Goal: Task Accomplishment & Management: Manage account settings

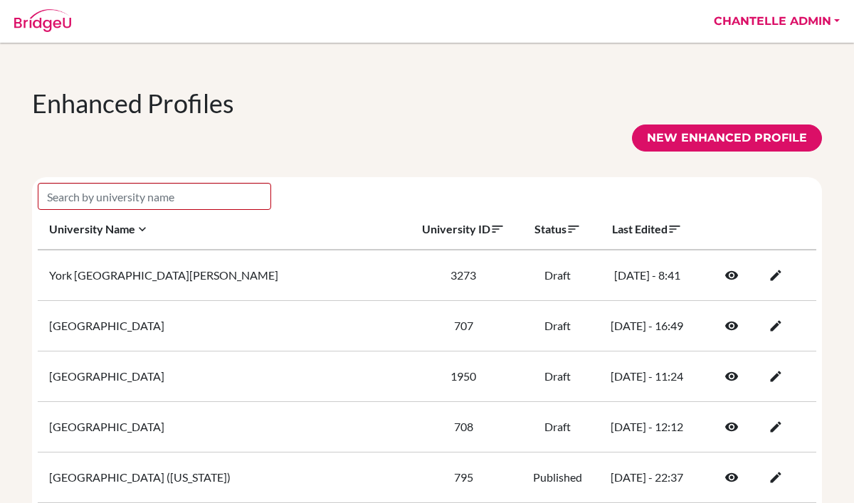
click at [763, 19] on link "Chantelle Admin" at bounding box center [776, 21] width 140 height 43
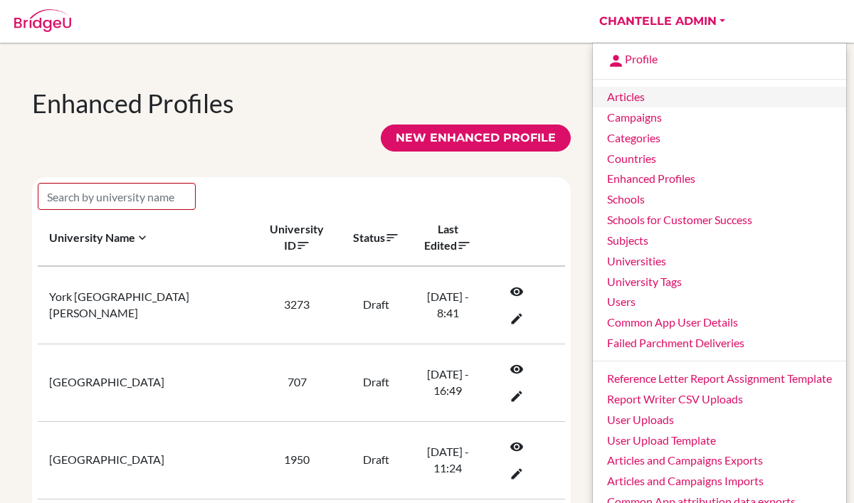
click at [664, 99] on link "Articles" at bounding box center [719, 97] width 253 height 21
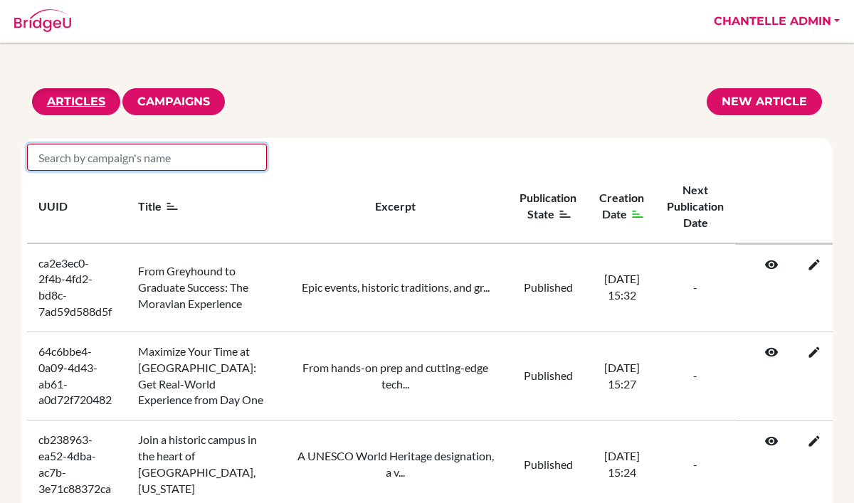
click at [183, 159] on input "search" at bounding box center [147, 157] width 240 height 27
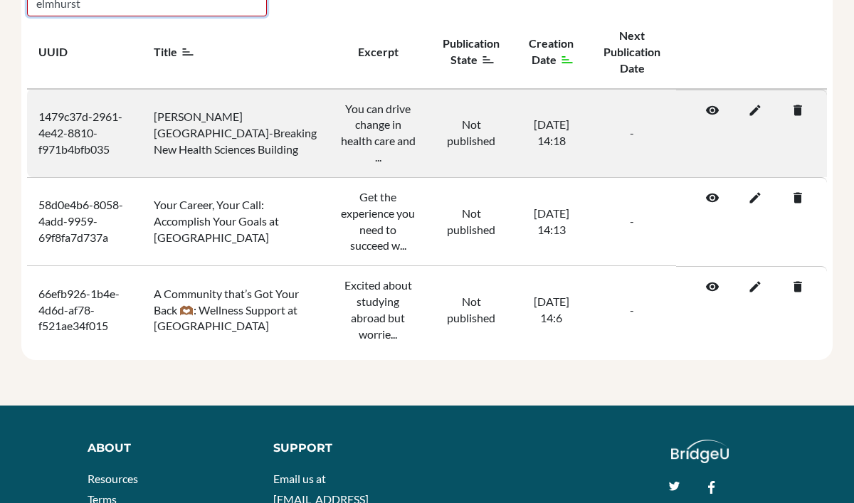
scroll to position [156, 0]
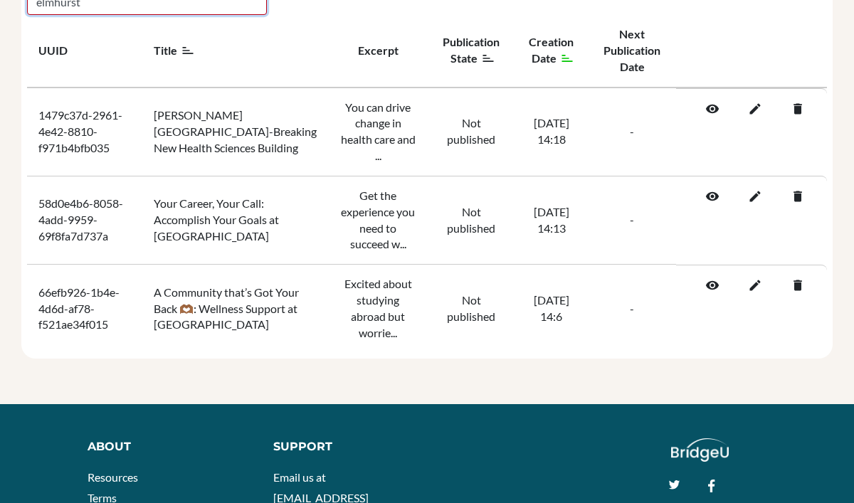
type input "elmhurst"
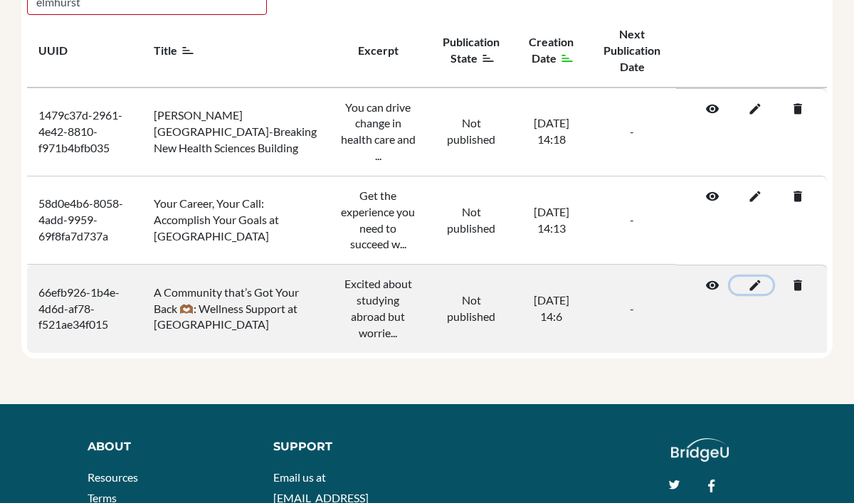
click at [753, 278] on icon at bounding box center [751, 285] width 14 height 14
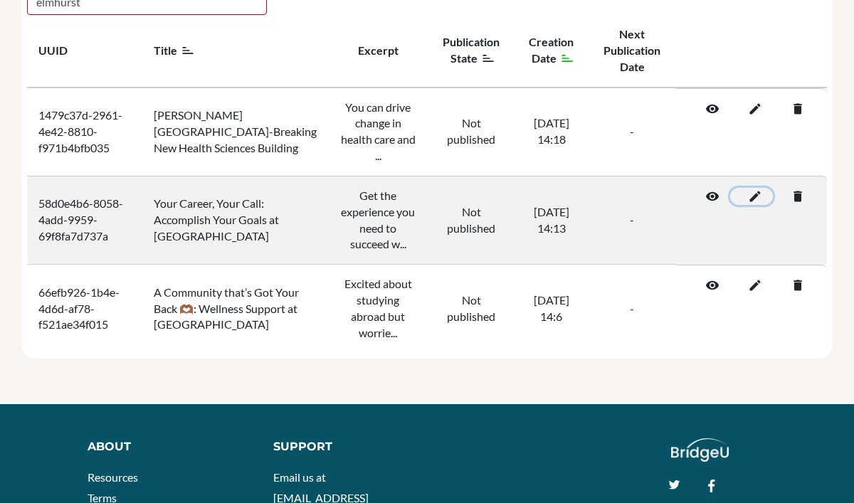
click at [751, 189] on icon at bounding box center [751, 196] width 14 height 14
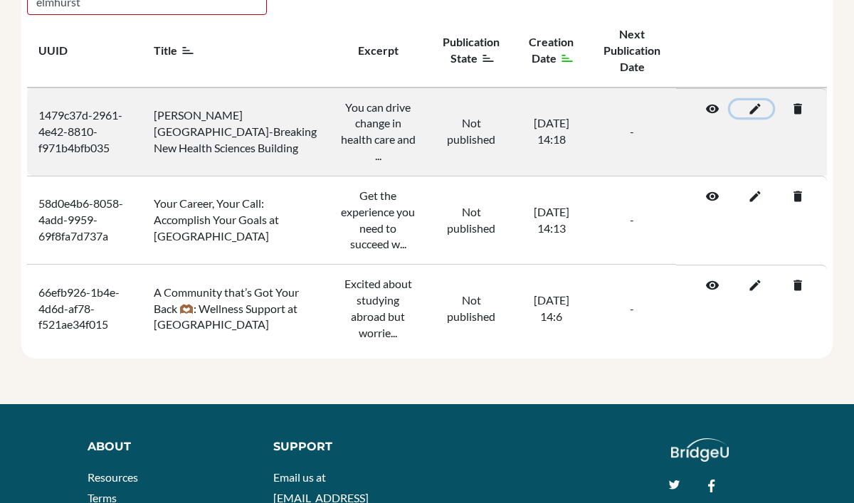
click at [758, 106] on icon at bounding box center [751, 109] width 14 height 14
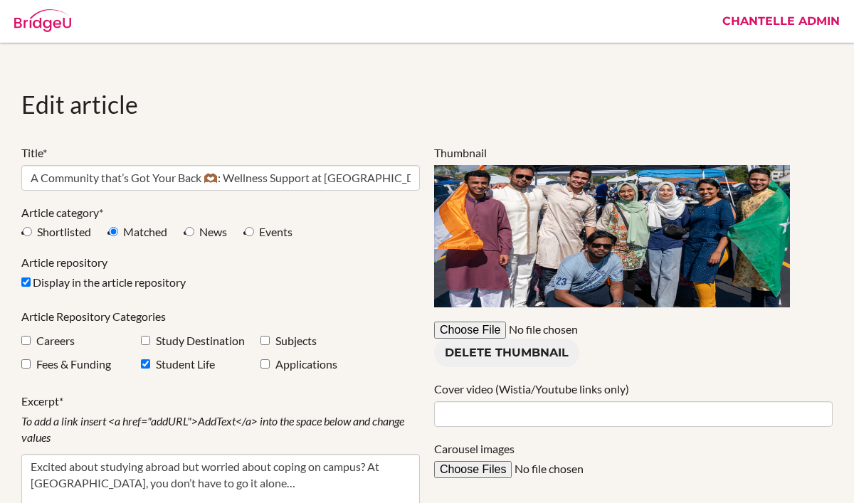
select select "shortlist"
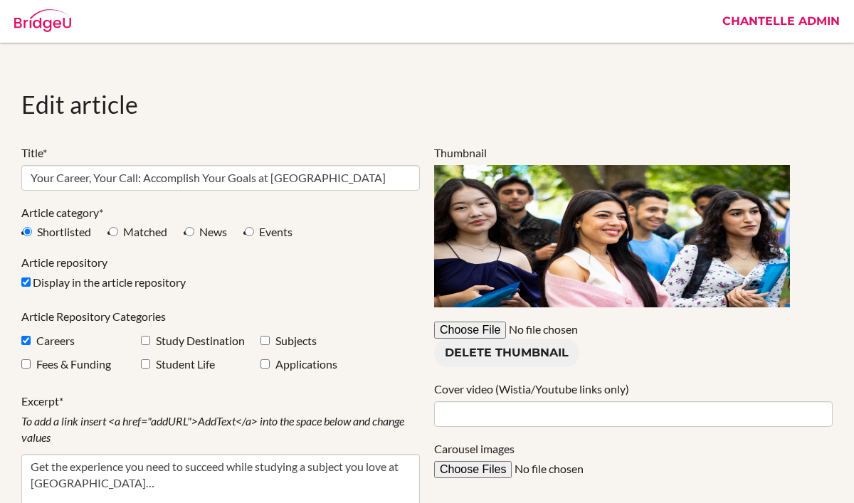
select select "apply"
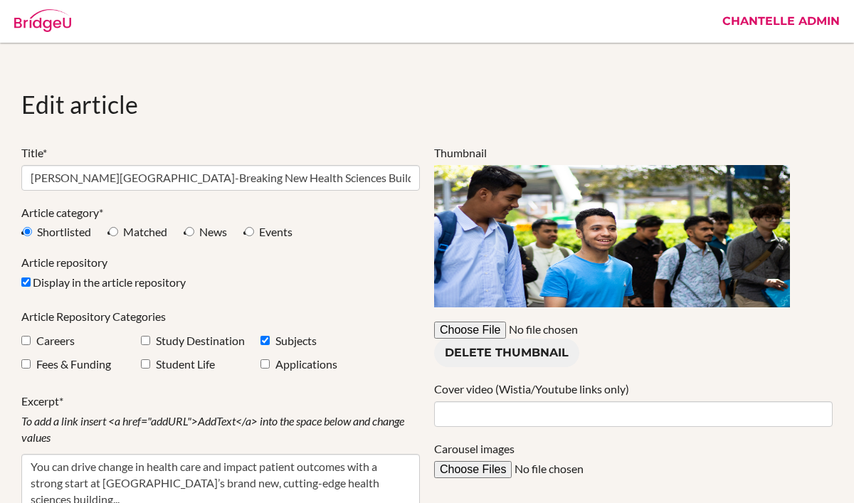
select select "shortlist"
click at [794, 17] on link "Chantelle Admin" at bounding box center [781, 21] width 132 height 43
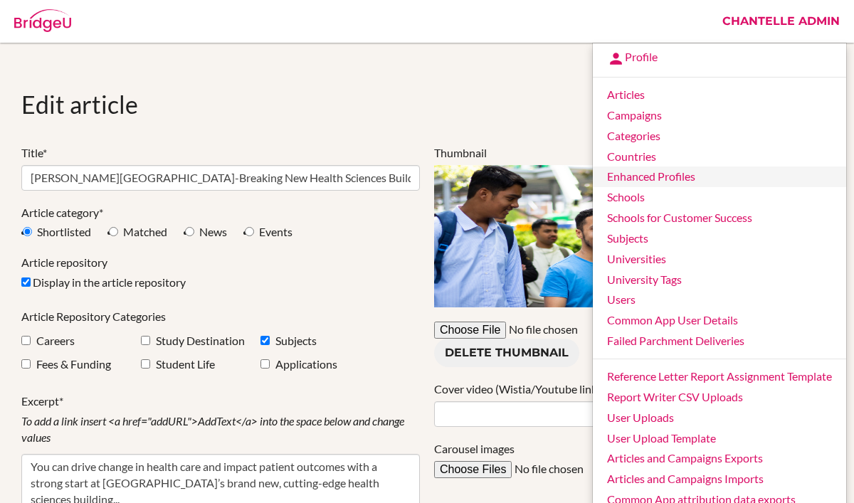
click at [644, 181] on link "Enhanced Profiles" at bounding box center [719, 176] width 253 height 21
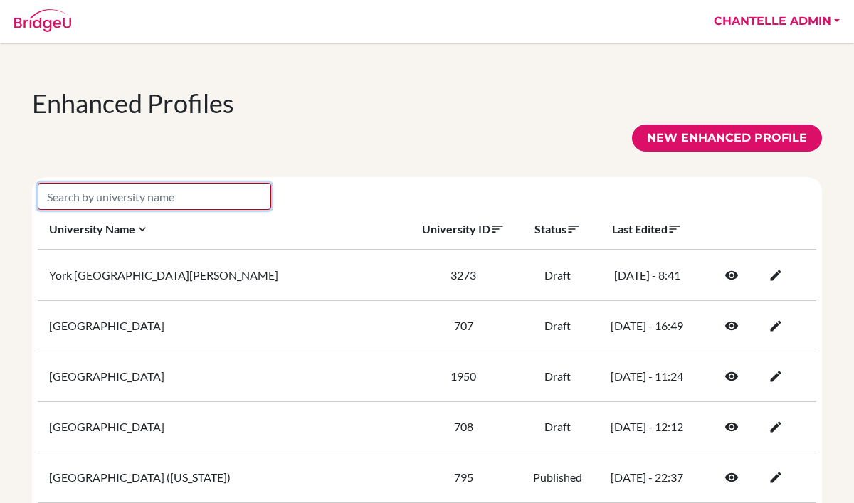
click at [198, 198] on input "search" at bounding box center [154, 196] width 233 height 27
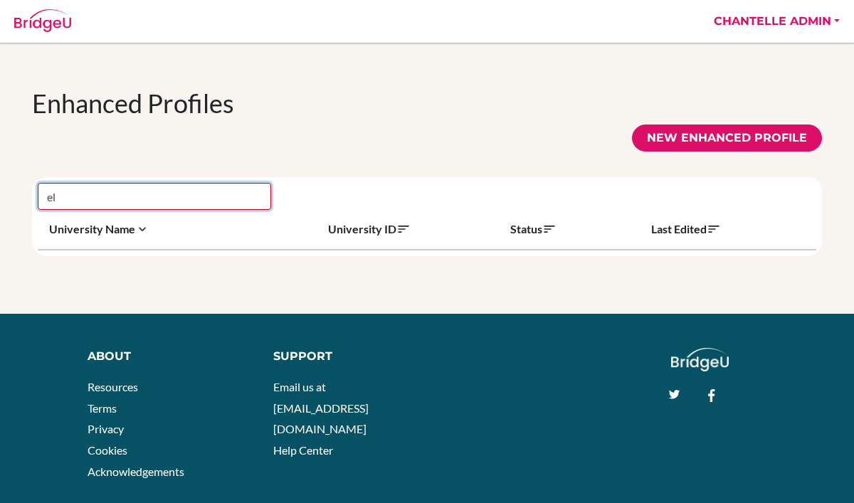
type input "e"
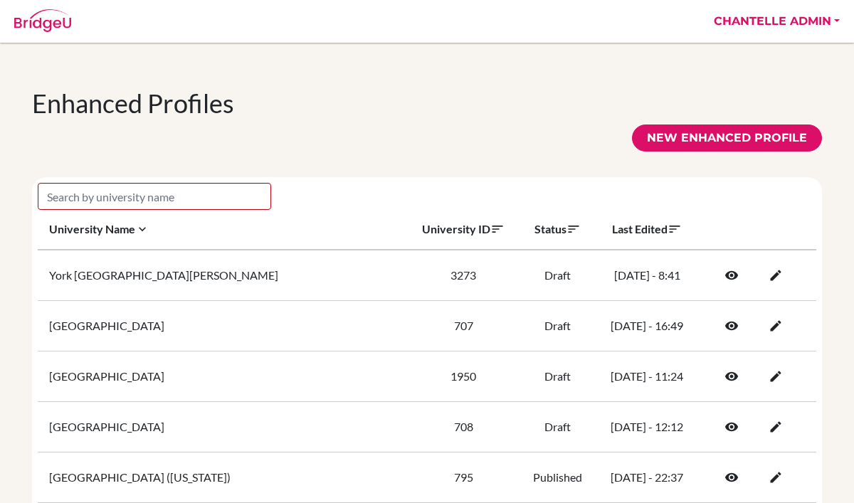
click at [826, 23] on link "Chantelle Admin" at bounding box center [776, 21] width 140 height 43
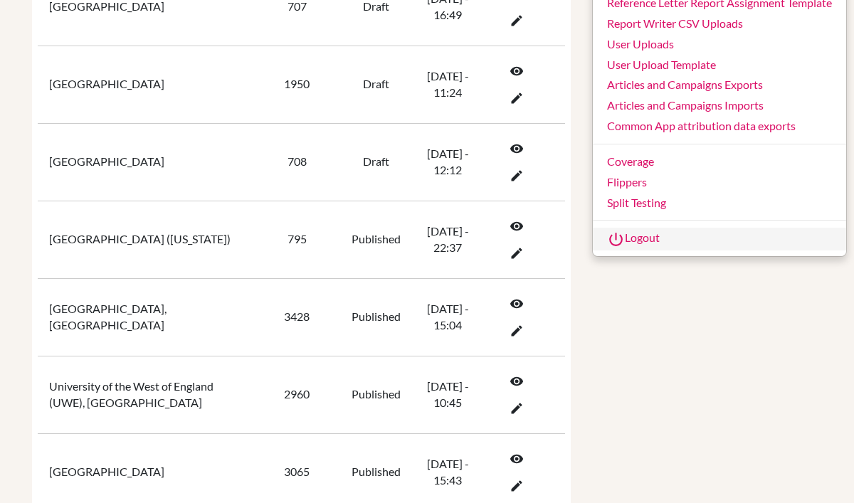
scroll to position [381, 0]
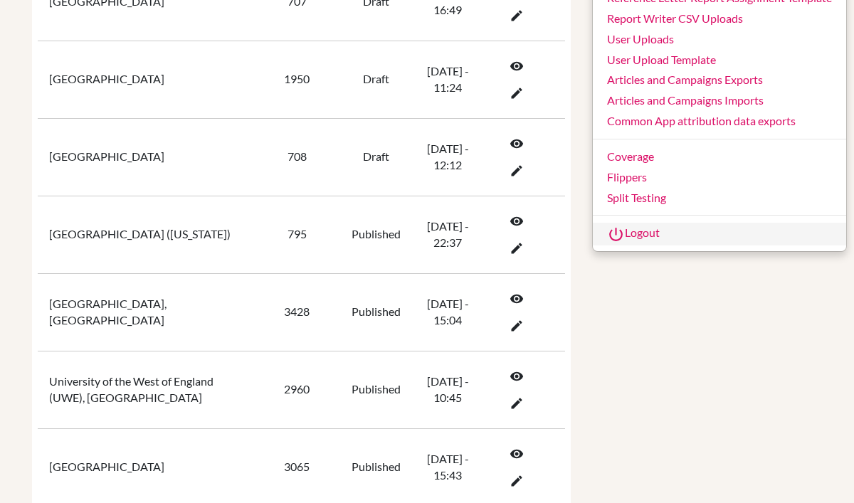
click at [642, 233] on link "Logout" at bounding box center [719, 234] width 253 height 23
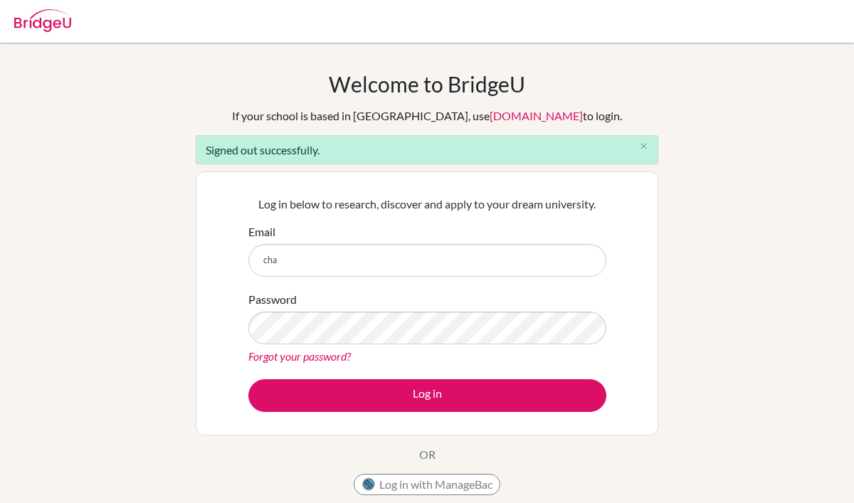
type input "chantelle.mcinnes@bridge-u.com"
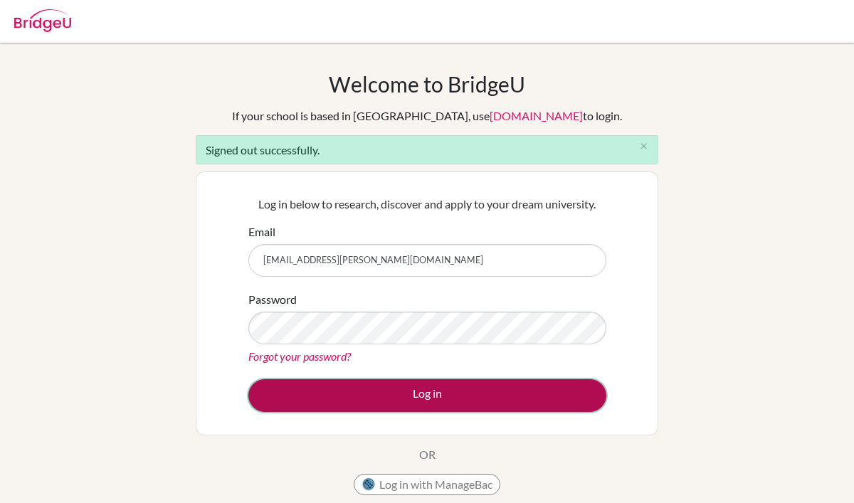
click at [309, 401] on button "Log in" at bounding box center [427, 395] width 358 height 33
